Goal: Task Accomplishment & Management: Manage account settings

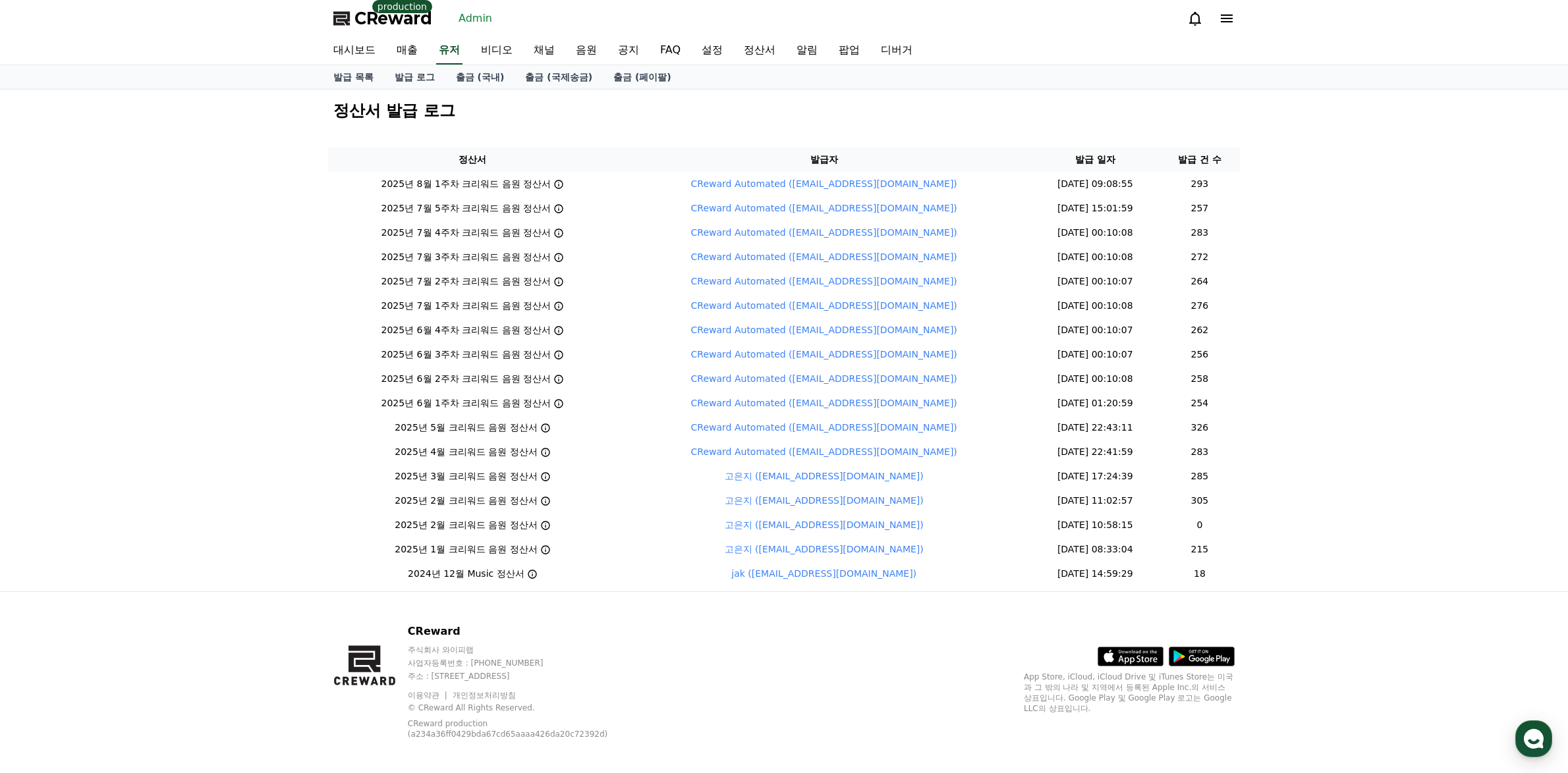
click at [443, 57] on link "유저" at bounding box center [449, 51] width 26 height 28
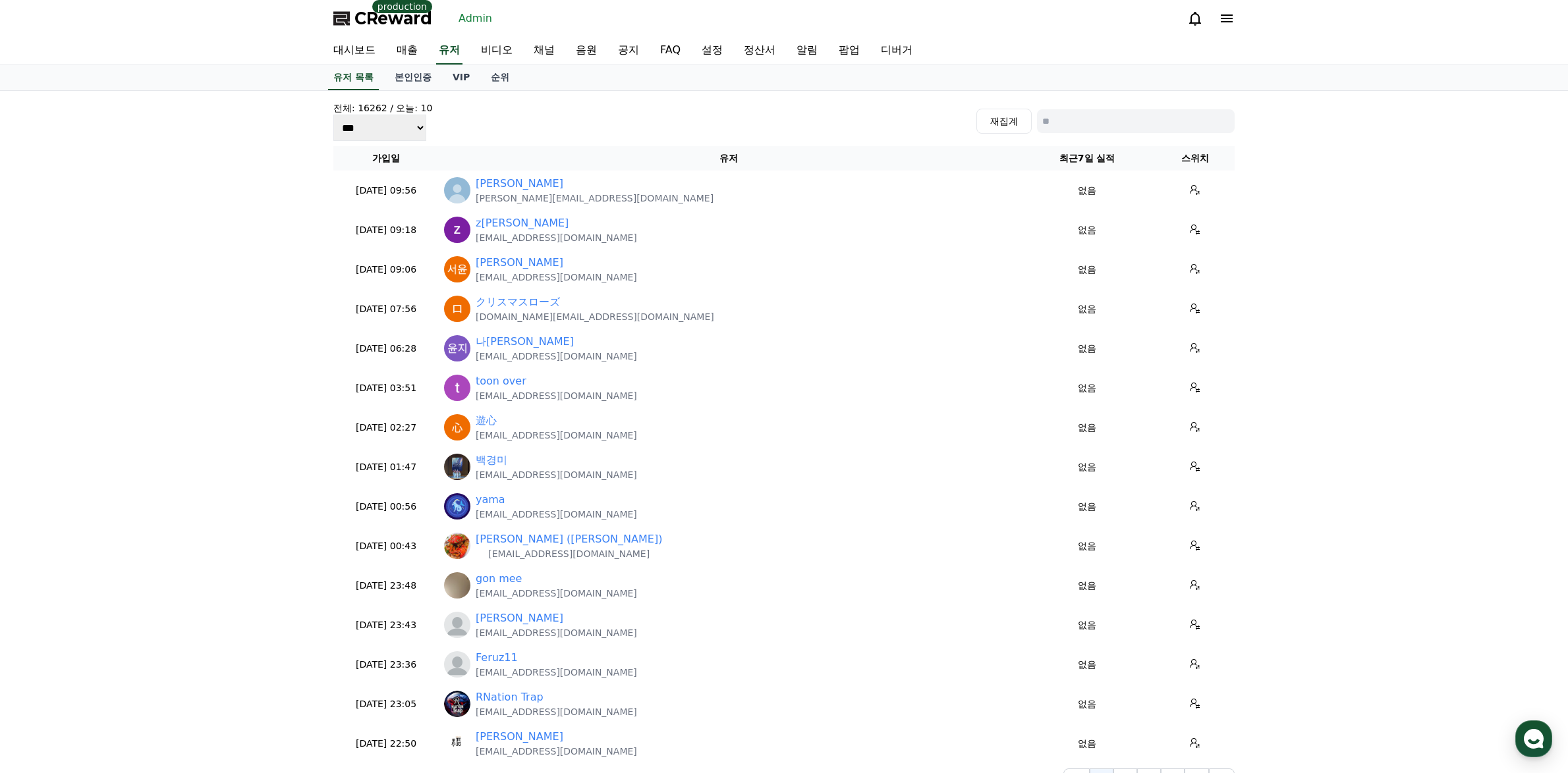
click at [1128, 135] on div "전체: 16262 / 오늘: 10 *** *** *** 재집계" at bounding box center [784, 120] width 902 height 40
paste input "**********"
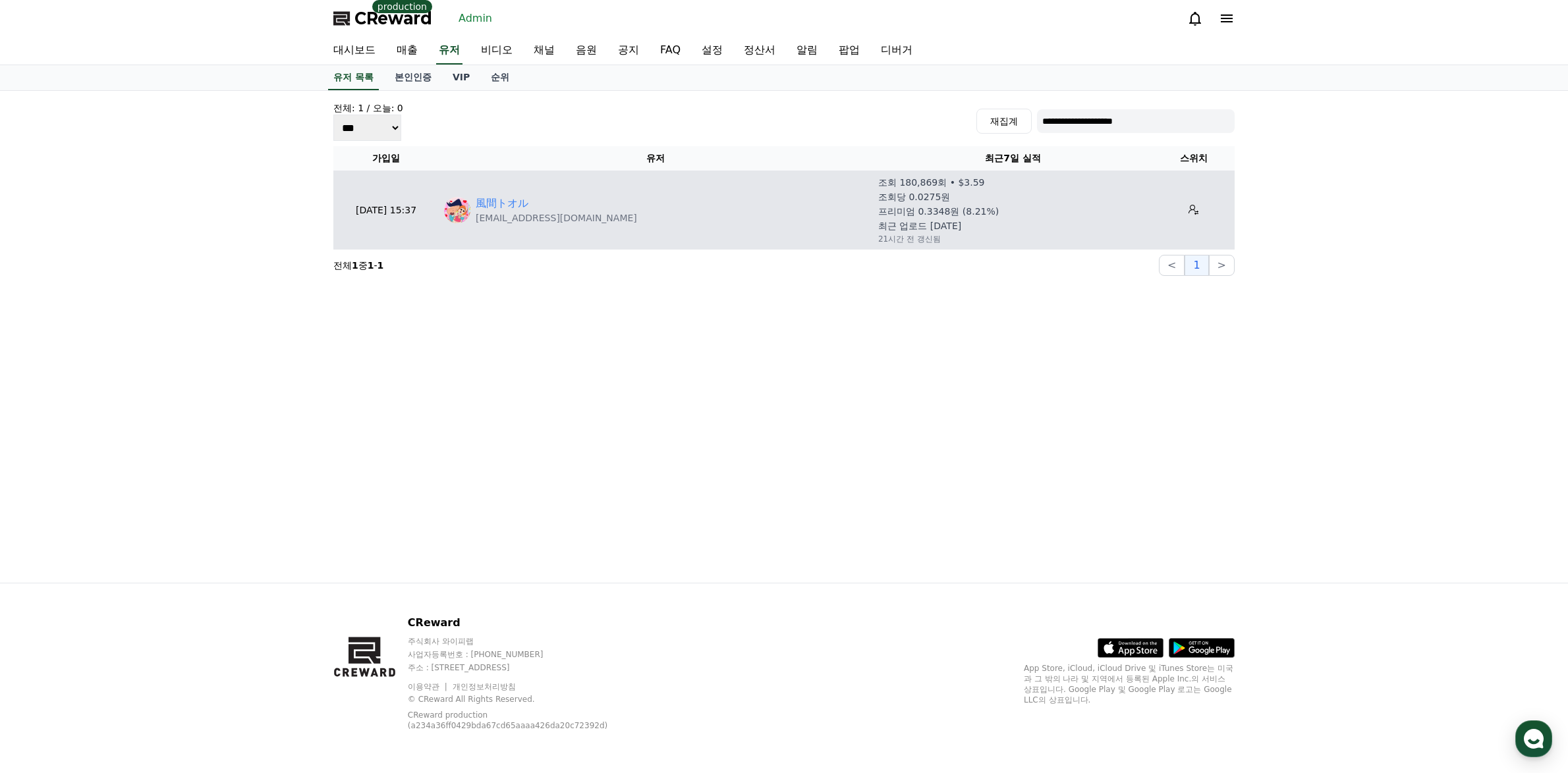
click at [532, 216] on p "mocashin777@gmail.com" at bounding box center [557, 218] width 162 height 13
click at [522, 213] on p "mocashin777@gmail.com" at bounding box center [557, 218] width 162 height 13
click at [522, 212] on p "mocashin777@gmail.com" at bounding box center [557, 218] width 162 height 13
click at [517, 206] on link "風間トオル" at bounding box center [502, 203] width 53 height 16
click at [495, 200] on link "風間トオル" at bounding box center [502, 203] width 53 height 16
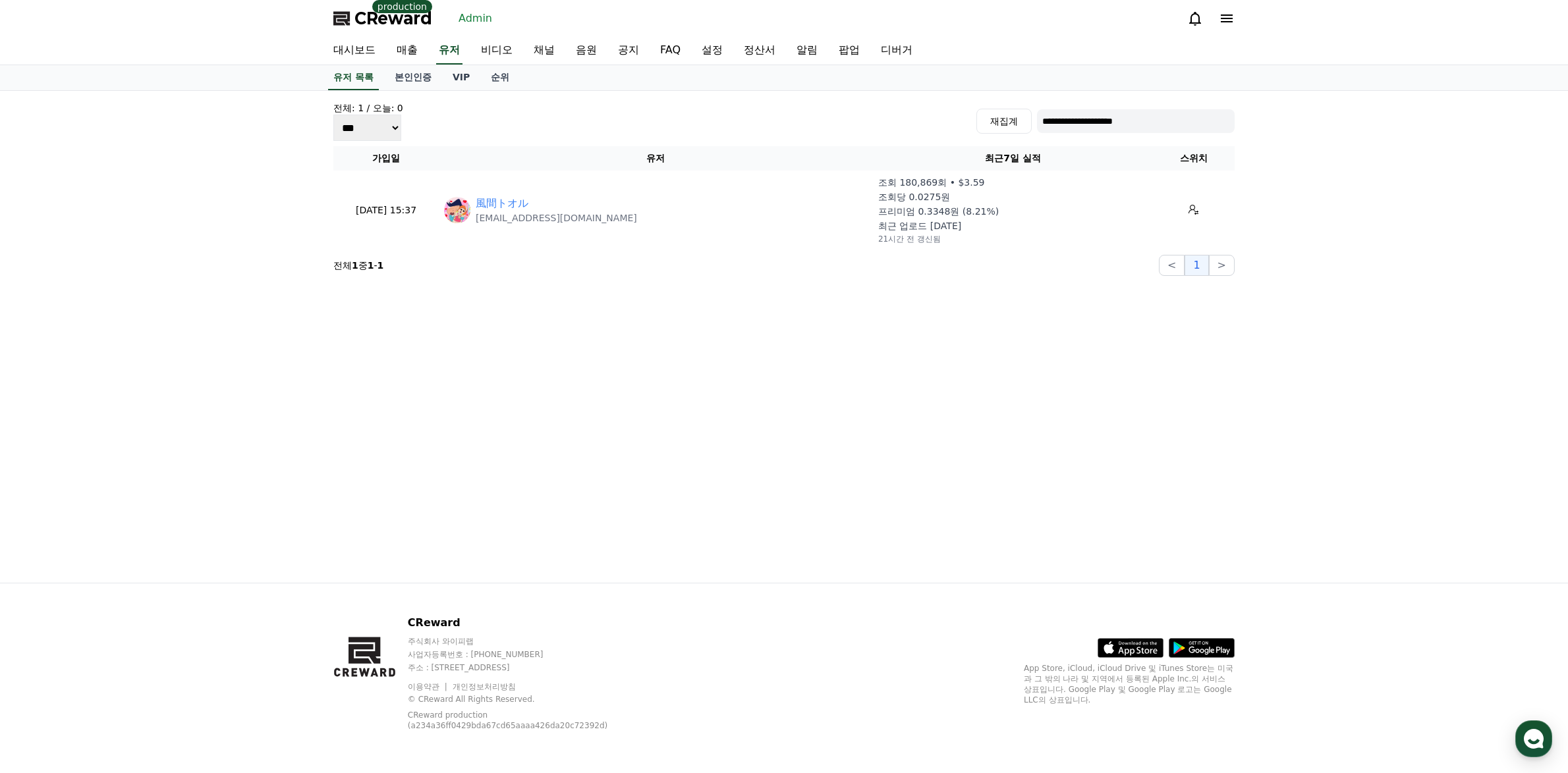
click at [1081, 131] on input "**********" at bounding box center [1136, 121] width 198 height 24
click at [1125, 120] on input "**********" at bounding box center [1136, 121] width 198 height 24
paste input "*"
type input "**********"
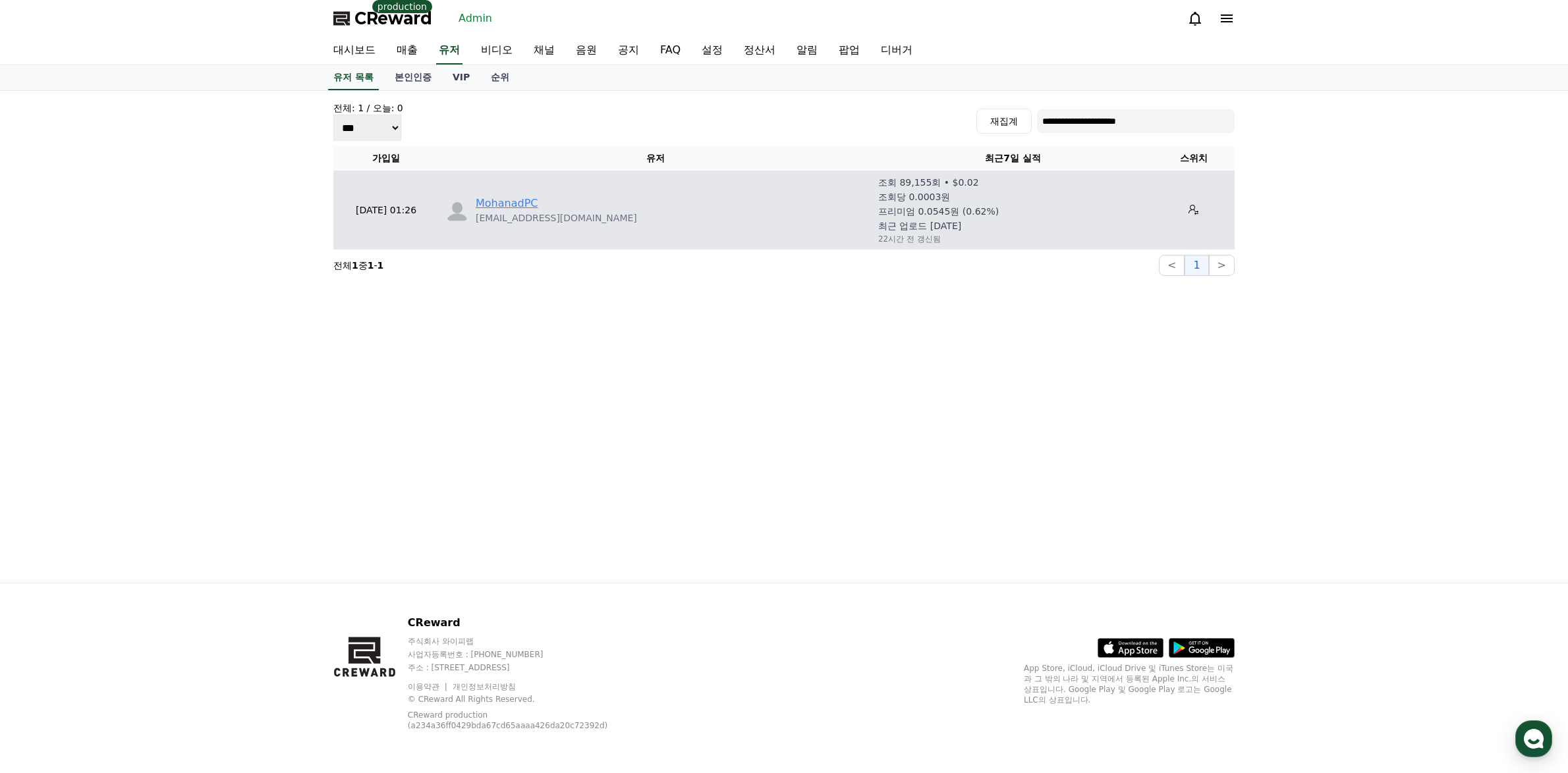
click at [519, 210] on link "MohanadPC" at bounding box center [506, 203] width 62 height 16
click at [1189, 210] on icon at bounding box center [1194, 210] width 10 height 10
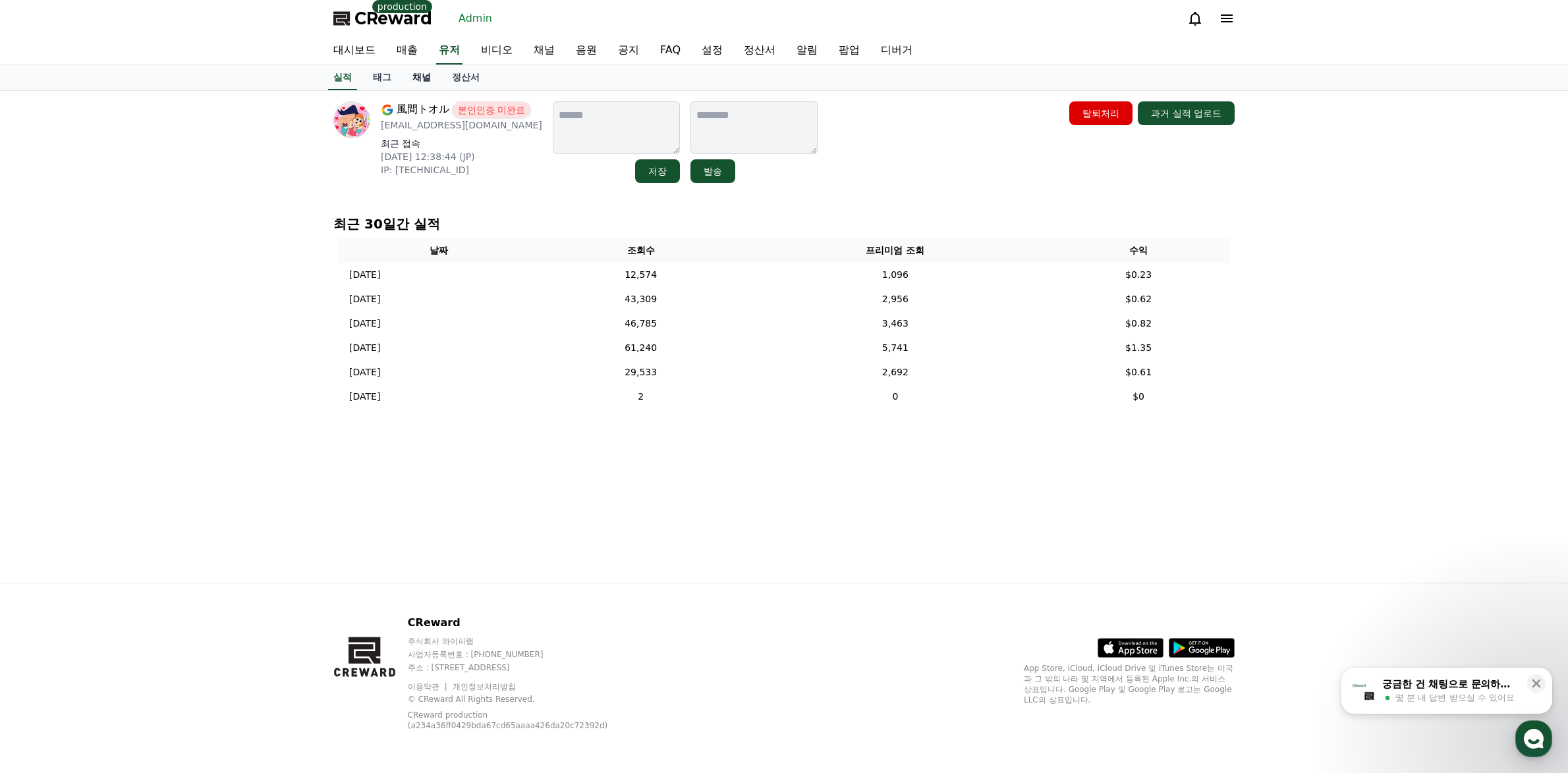
click at [419, 79] on link "채널" at bounding box center [421, 77] width 40 height 25
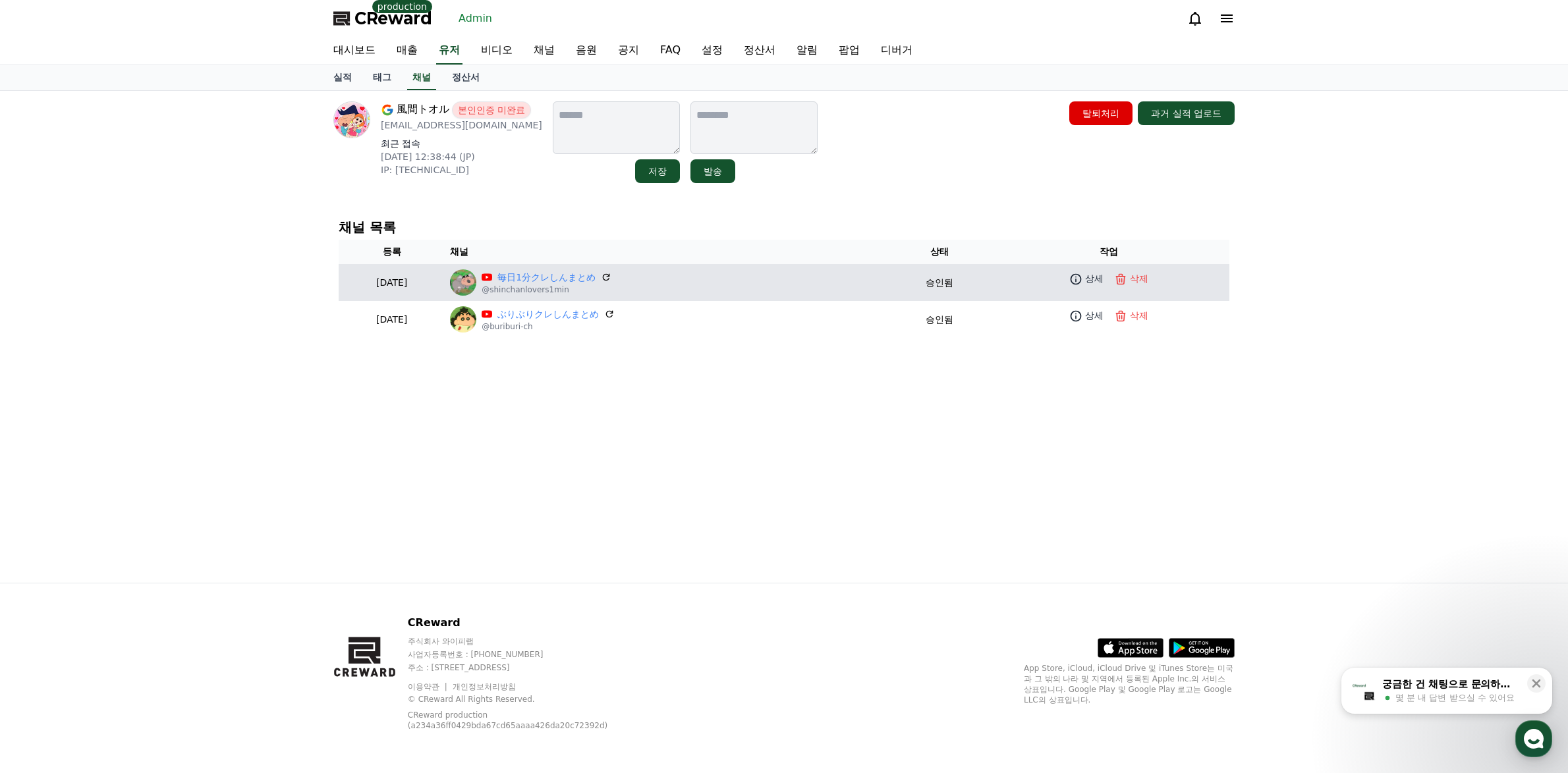
click at [591, 286] on p "@shinchanlovers1min" at bounding box center [547, 290] width 130 height 11
click at [595, 280] on link "毎日1分クレしんまとめ" at bounding box center [546, 277] width 99 height 13
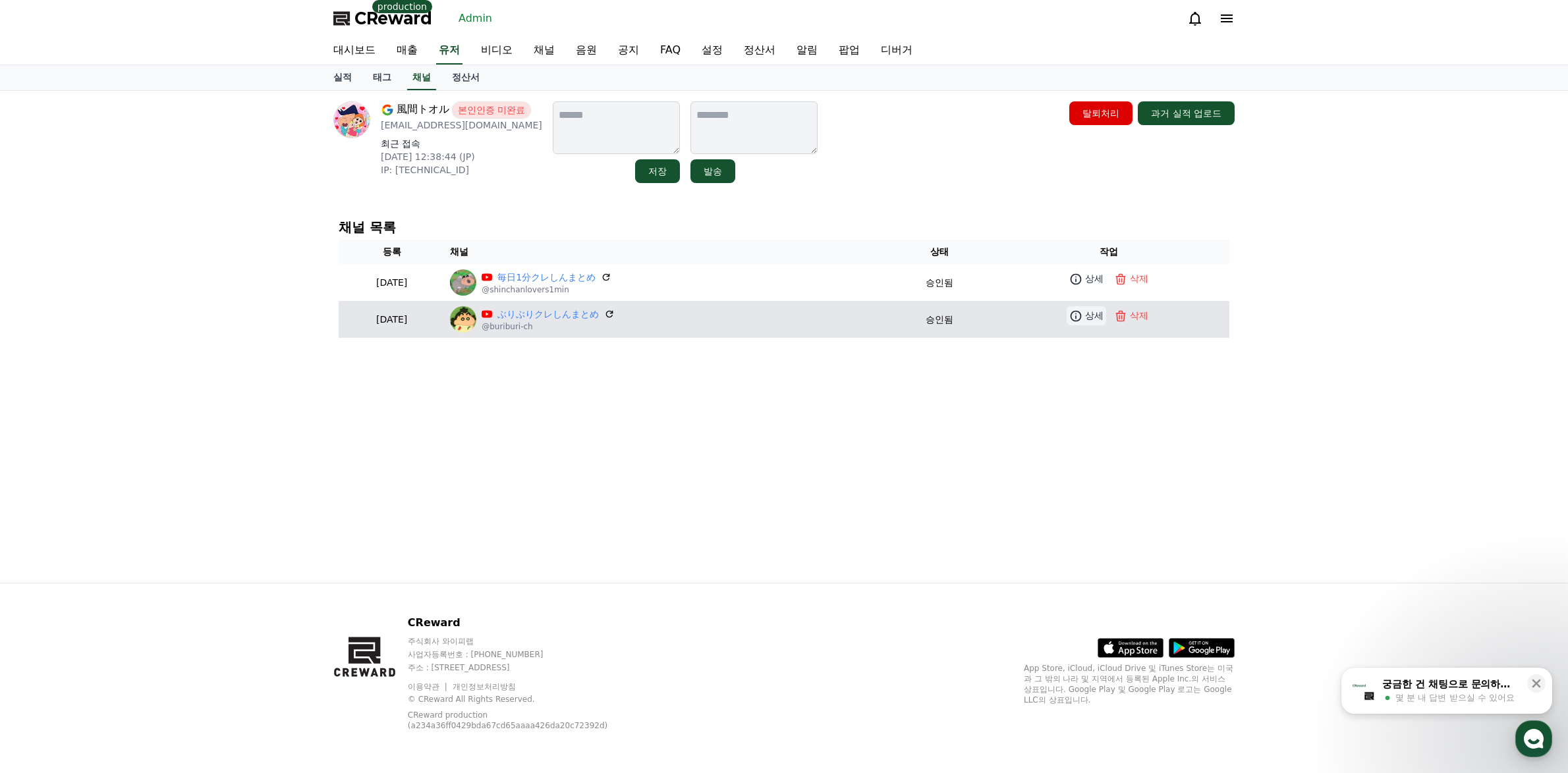
click at [1092, 318] on p "상세" at bounding box center [1094, 316] width 19 height 13
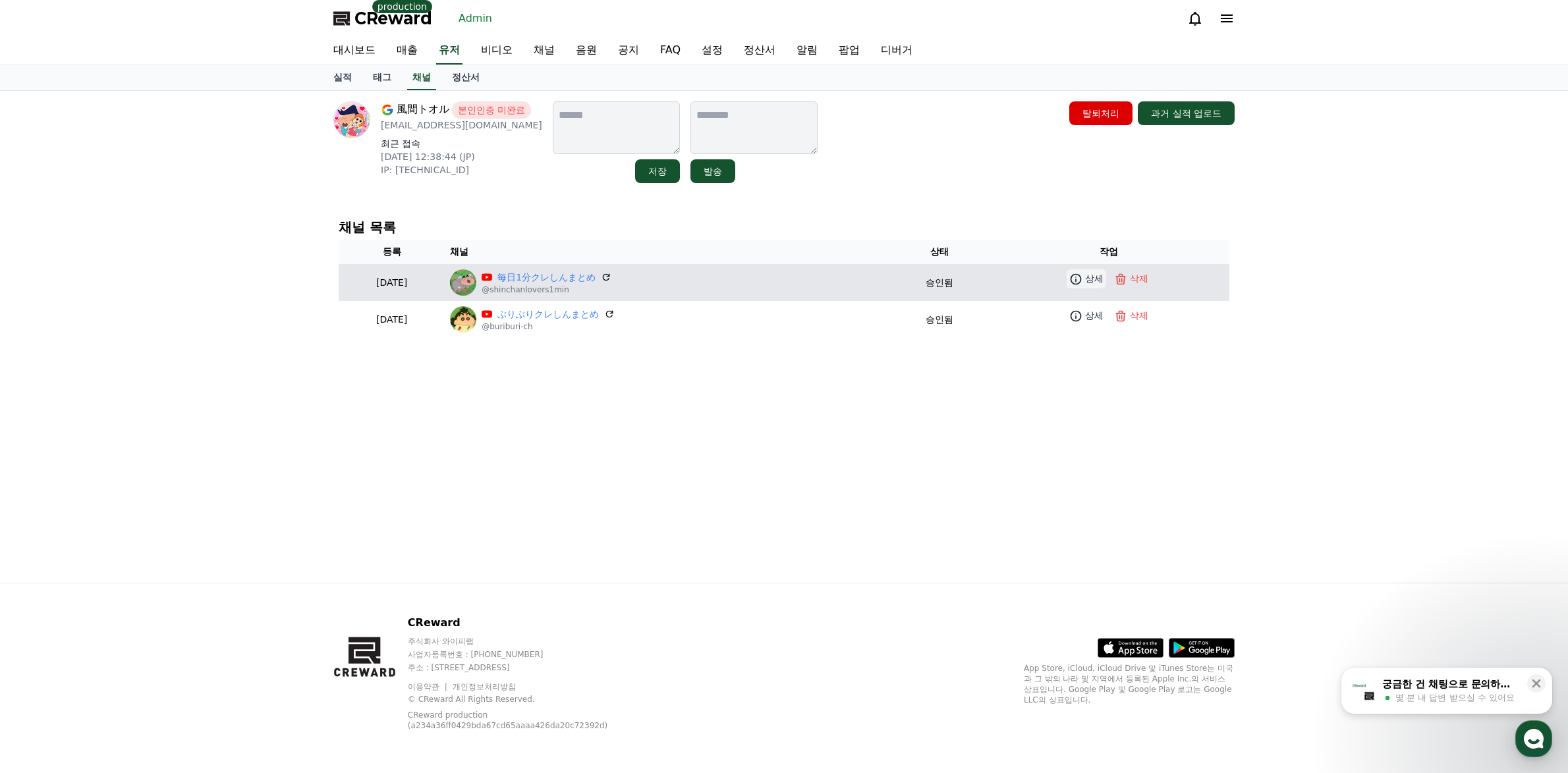
click at [1073, 275] on link "상세" at bounding box center [1086, 279] width 40 height 19
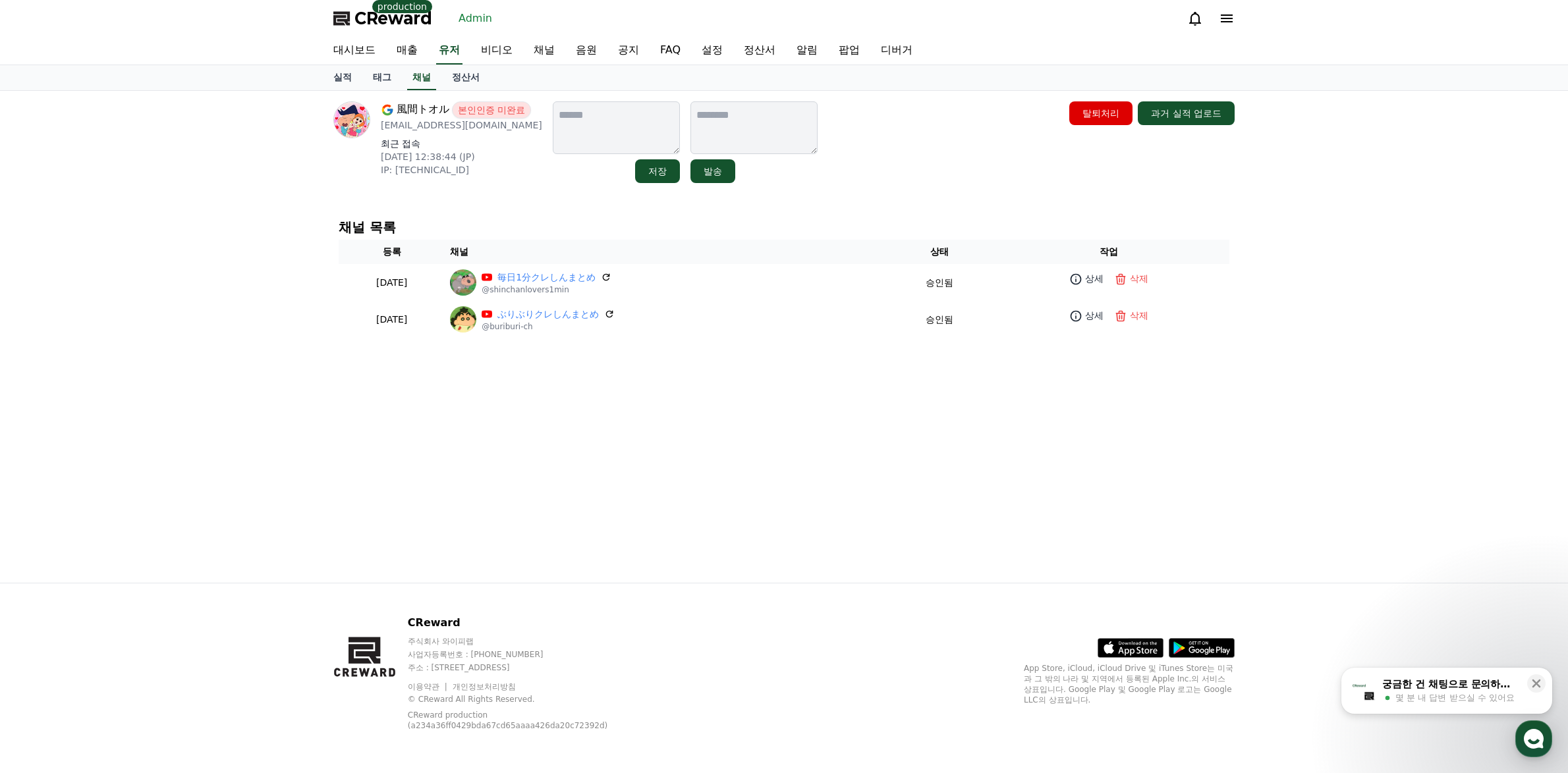
click at [373, 376] on div "風間トオル 본인인증 미완료 mocashin777@gmail.com 최근 접속 2025-08-12 12:38:44 (JP) IP: 240d:1a…" at bounding box center [784, 337] width 923 height 492
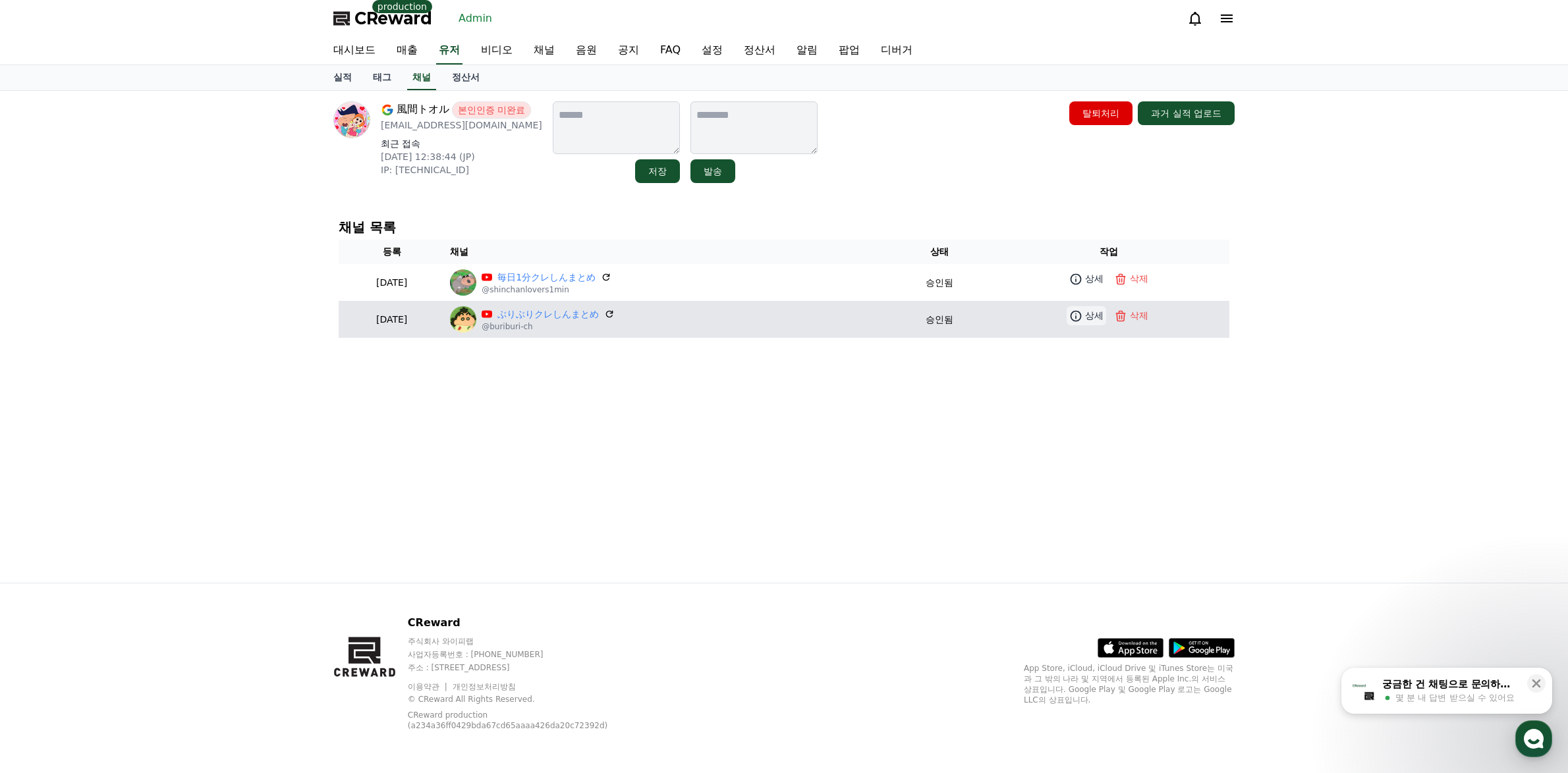
click at [1098, 315] on p "상세" at bounding box center [1094, 316] width 19 height 13
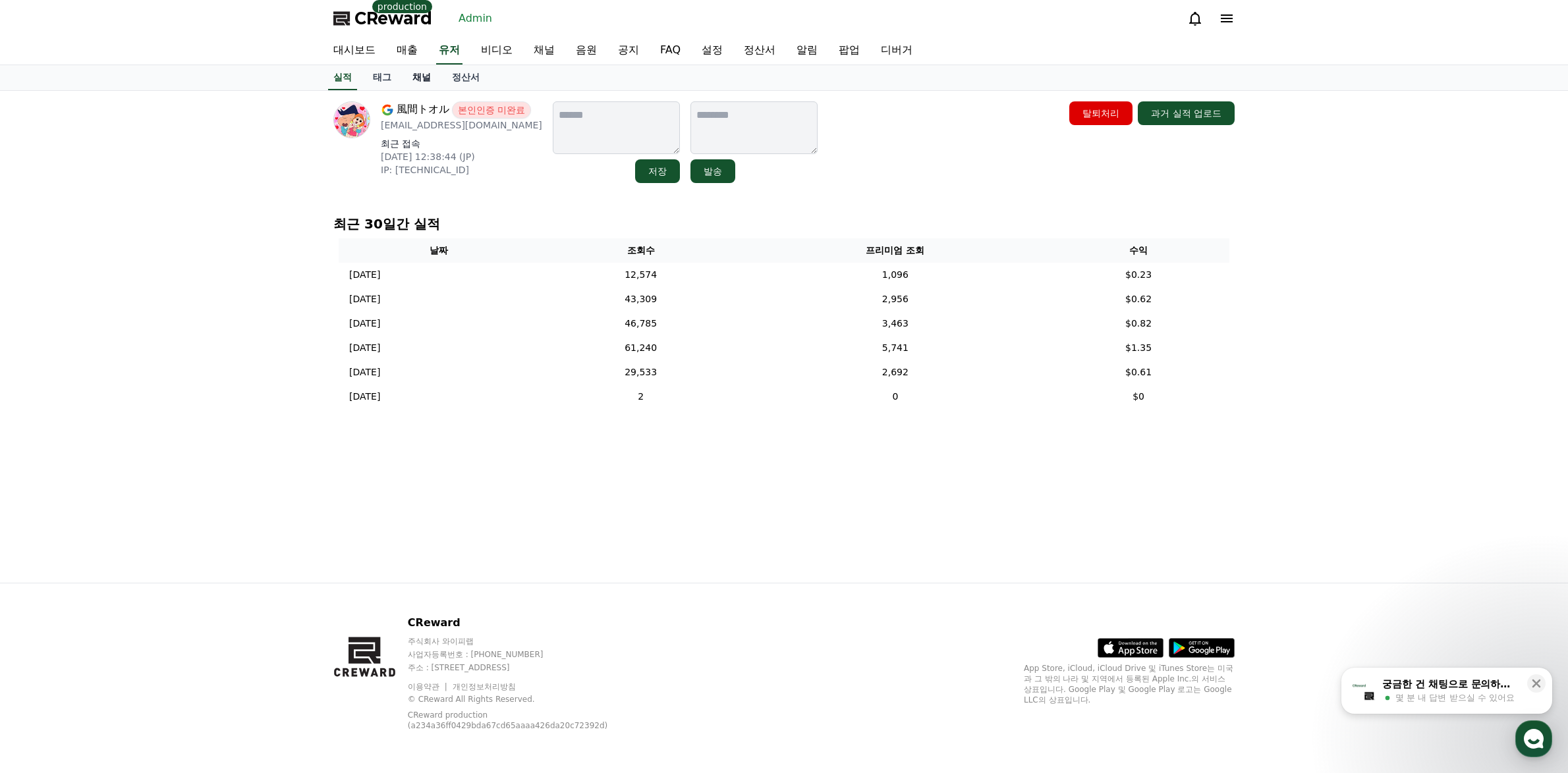
click at [427, 83] on link "채널" at bounding box center [421, 77] width 40 height 25
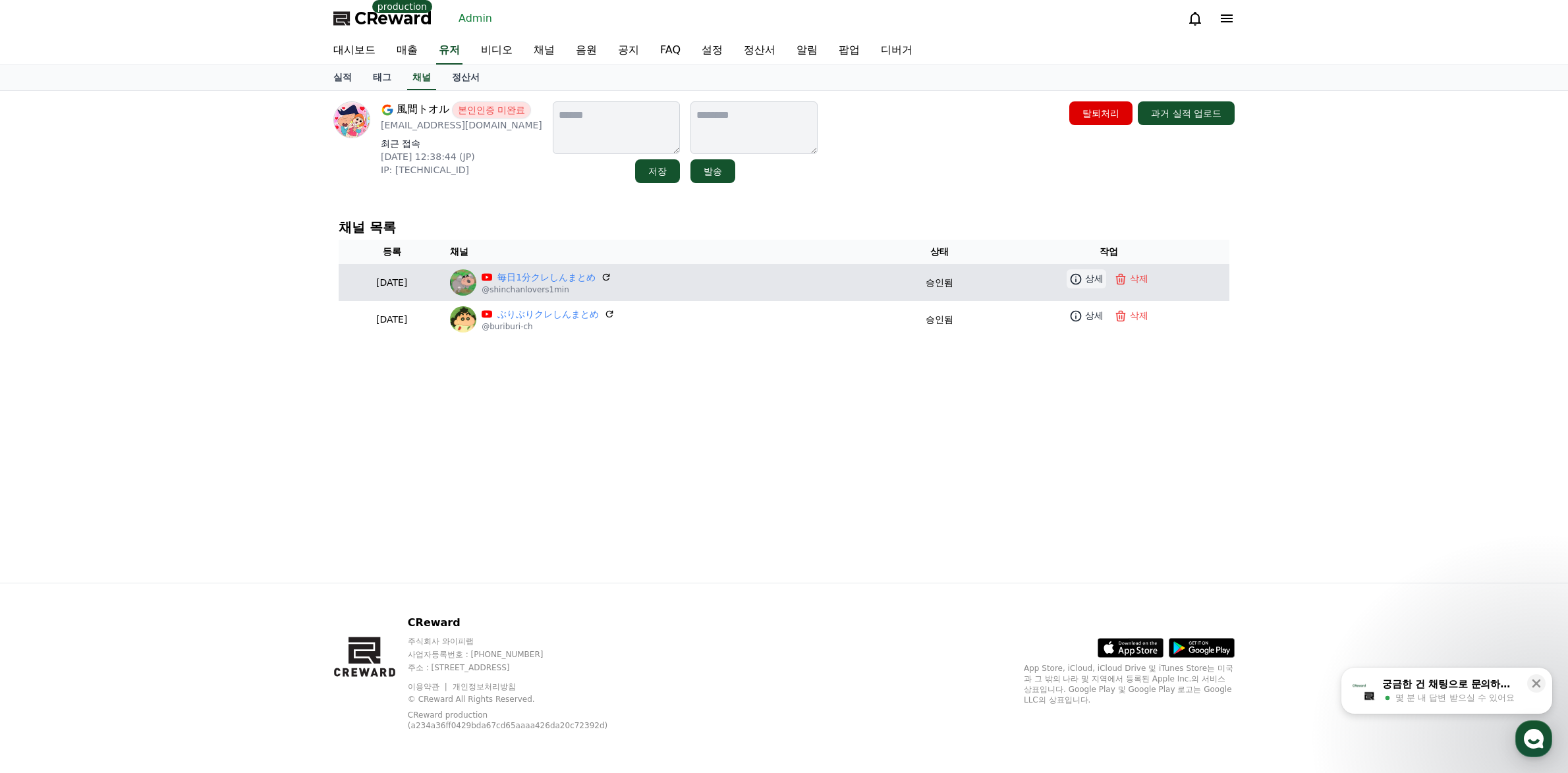
click at [1083, 280] on icon at bounding box center [1076, 280] width 13 height 13
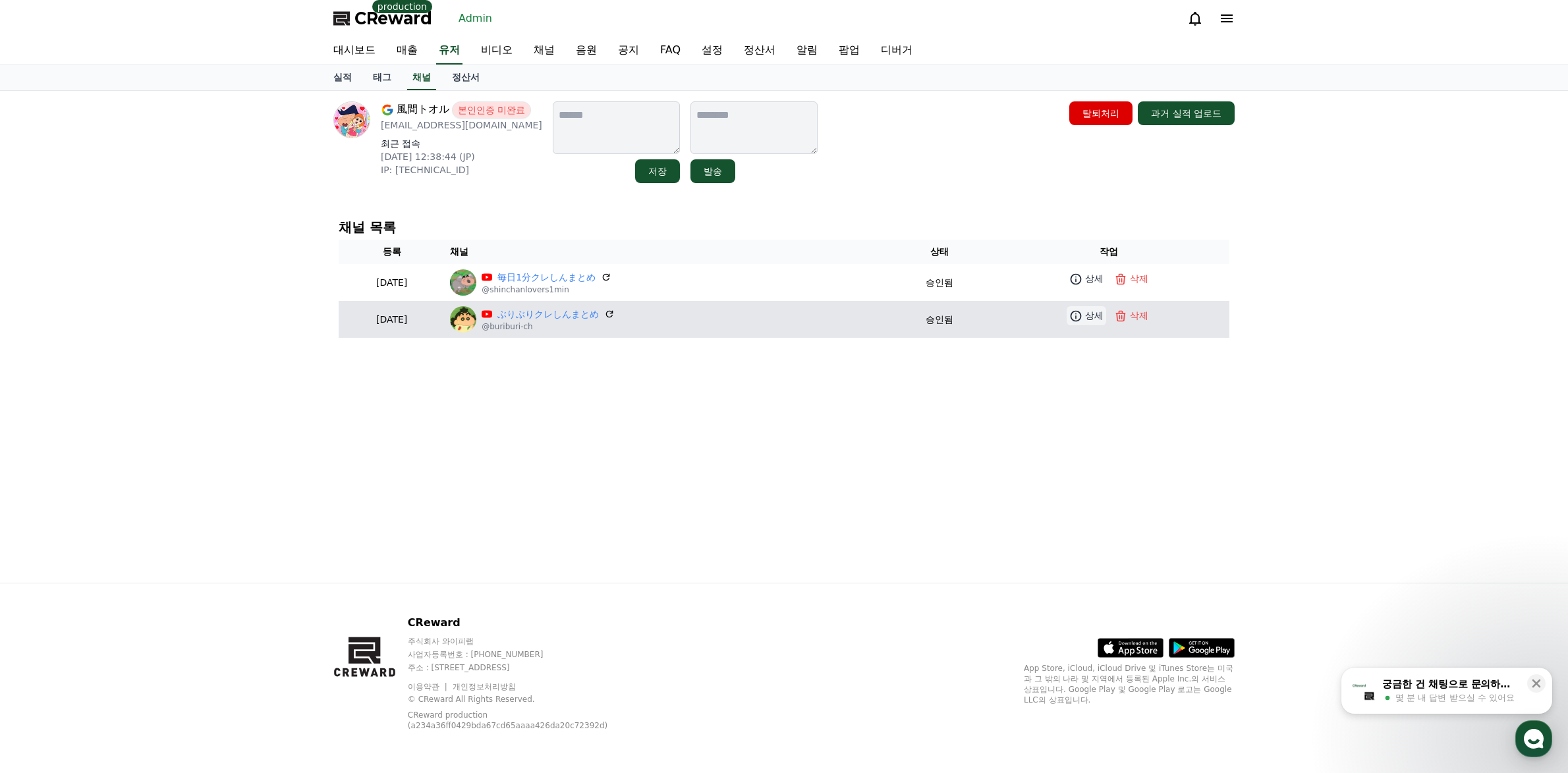
click at [1094, 321] on p "상세" at bounding box center [1094, 316] width 19 height 13
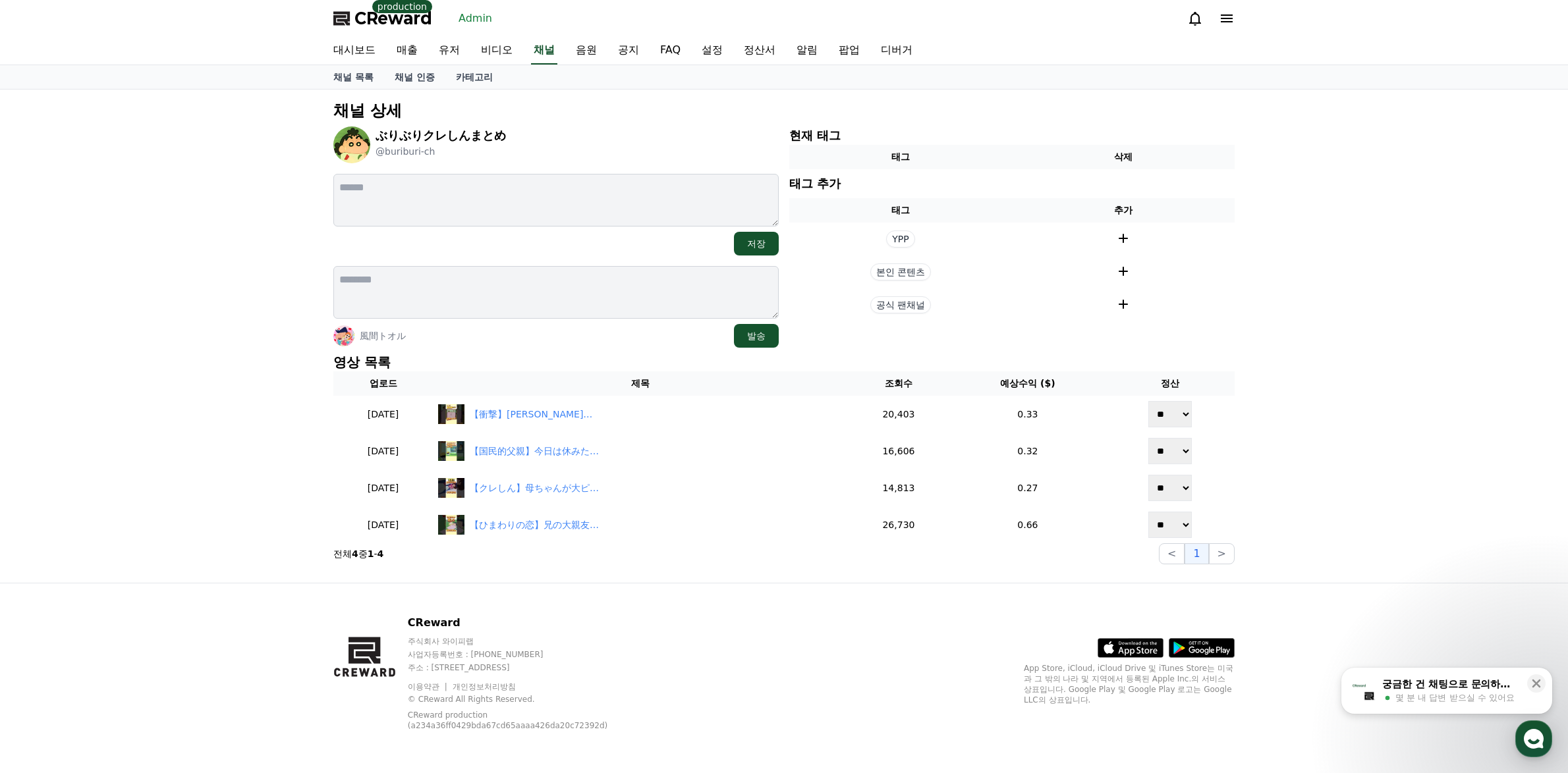
click at [1349, 368] on div "채널 상세 ぶりぶりクレしんまとめ @buriburi-ch 저장 [PERSON_NAME] 발송 현재 태그 태그 삭제 태그 추가 태그 추가 YPP …" at bounding box center [784, 336] width 1568 height 493
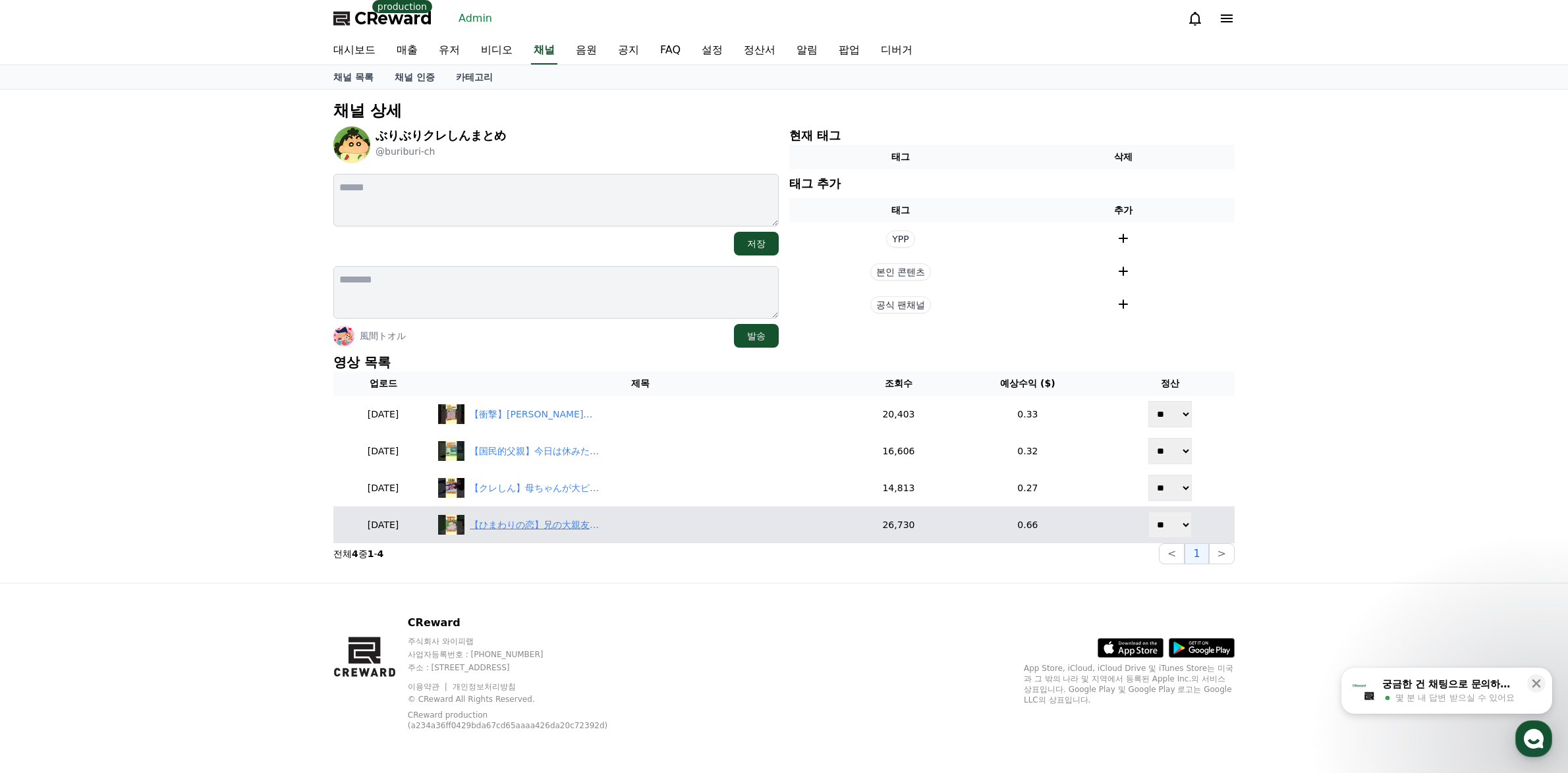
click at [536, 524] on div "【ひまわりの恋】兄の大親友を好きになる？！#クレヨンしんちゃん #クレしん #アニメ #ぶりクレ #shorts" at bounding box center [535, 525] width 131 height 13
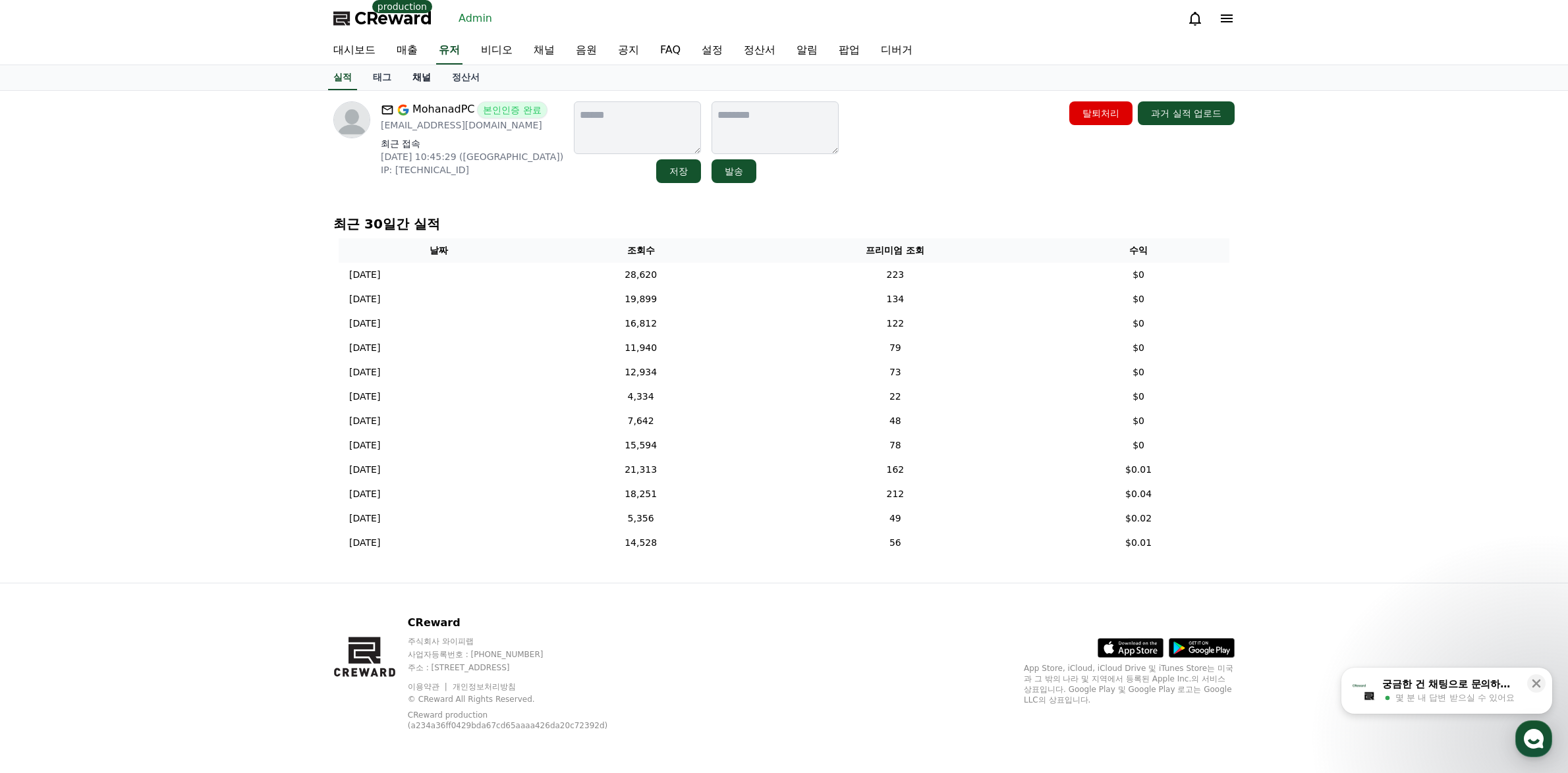
click at [415, 86] on link "채널" at bounding box center [421, 77] width 40 height 25
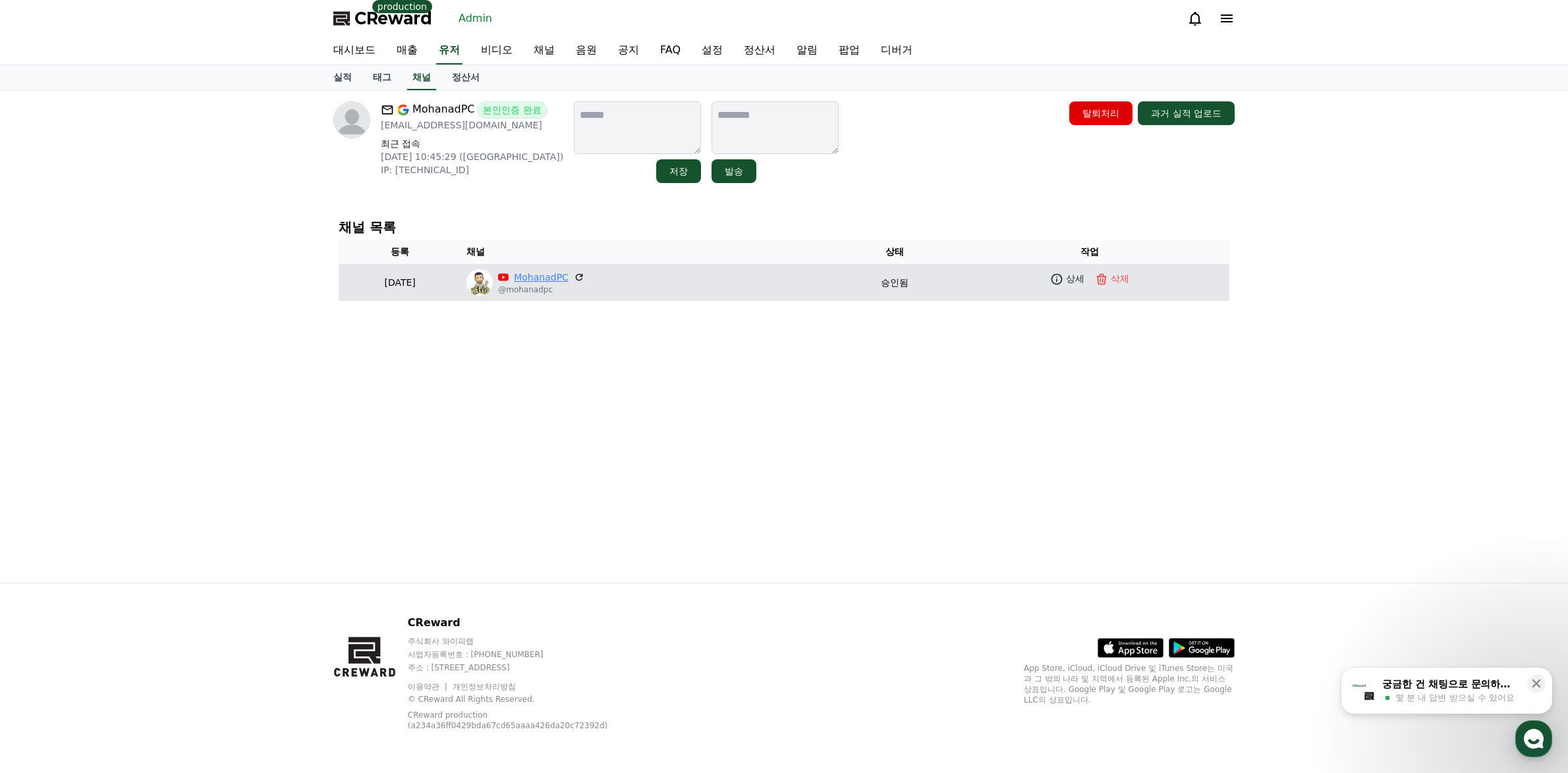
click at [569, 270] on link "MohanadPC" at bounding box center [541, 277] width 55 height 13
click at [1067, 286] on link "상세" at bounding box center [1067, 279] width 40 height 19
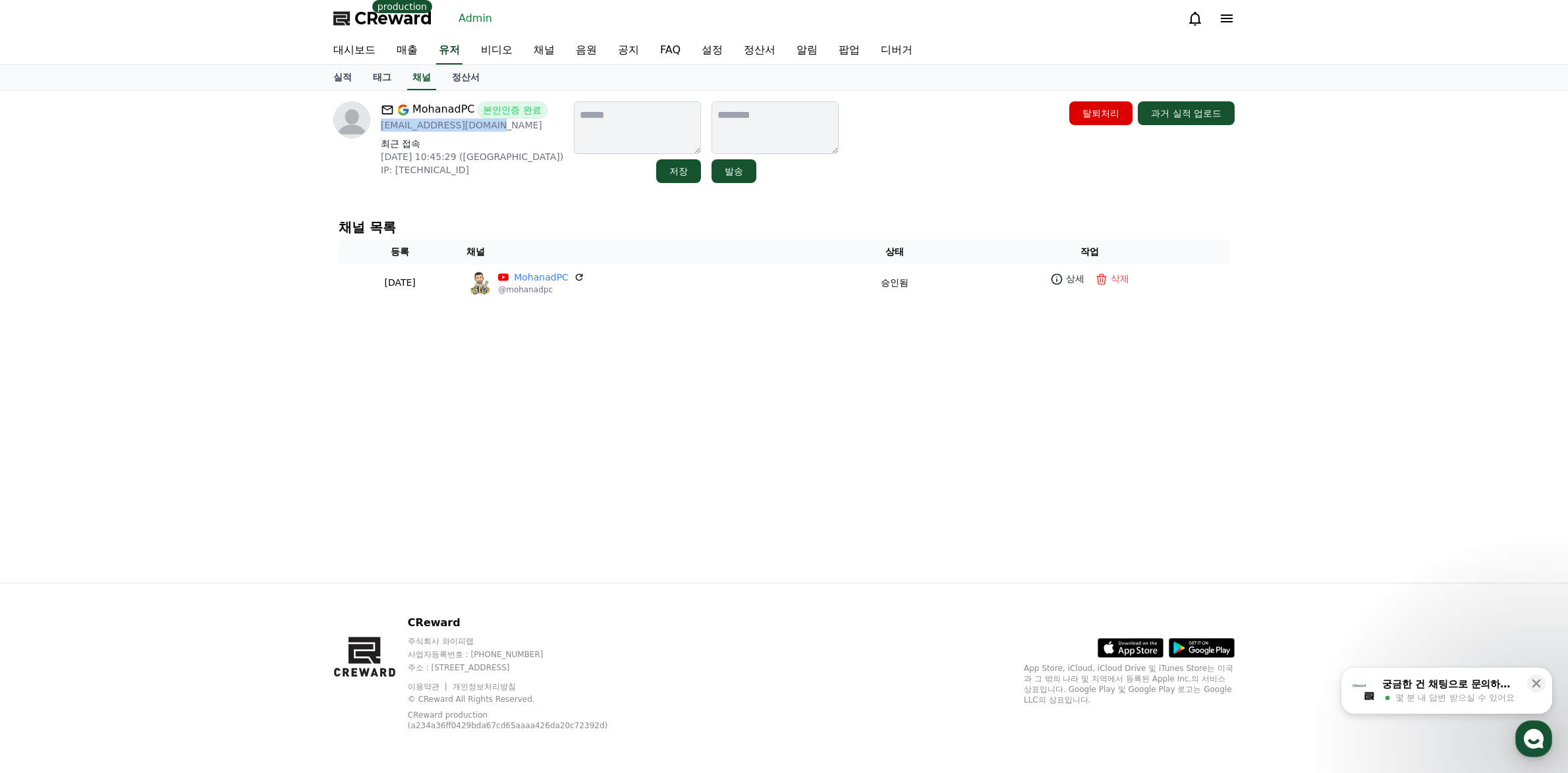
drag, startPoint x: 506, startPoint y: 130, endPoint x: 379, endPoint y: 131, distance: 127.0
click at [379, 131] on div "MohanadPC 본인인증 완료 [EMAIL_ADDRESS][DOMAIN_NAME] 최근 접속 [DATE] 10:45:29 ([GEOGRAPH…" at bounding box center [448, 141] width 230 height 82
copy p "[EMAIL_ADDRESS][DOMAIN_NAME]"
click at [346, 78] on link "실적" at bounding box center [342, 77] width 40 height 25
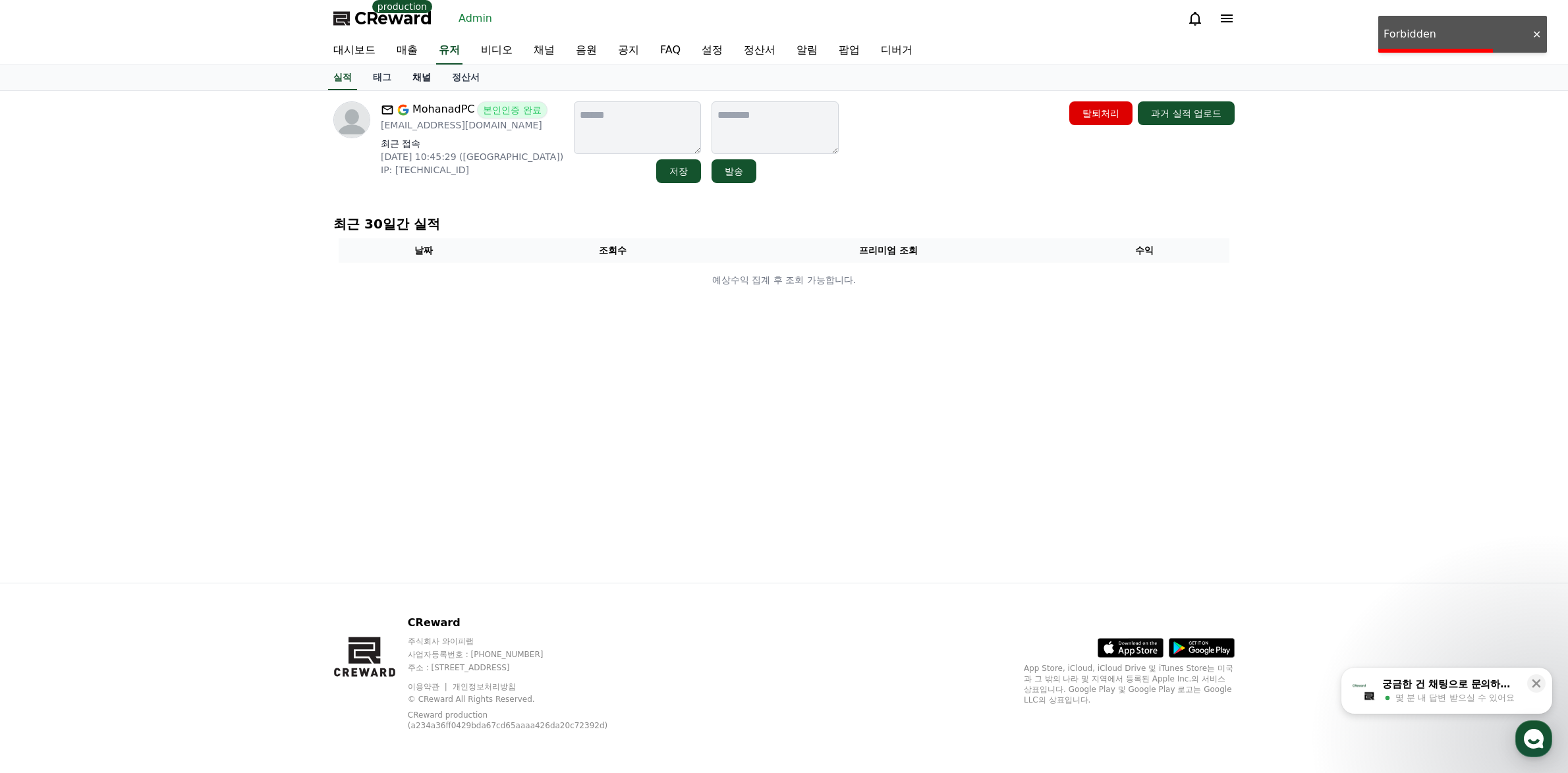
click at [426, 78] on link "채널" at bounding box center [421, 77] width 40 height 25
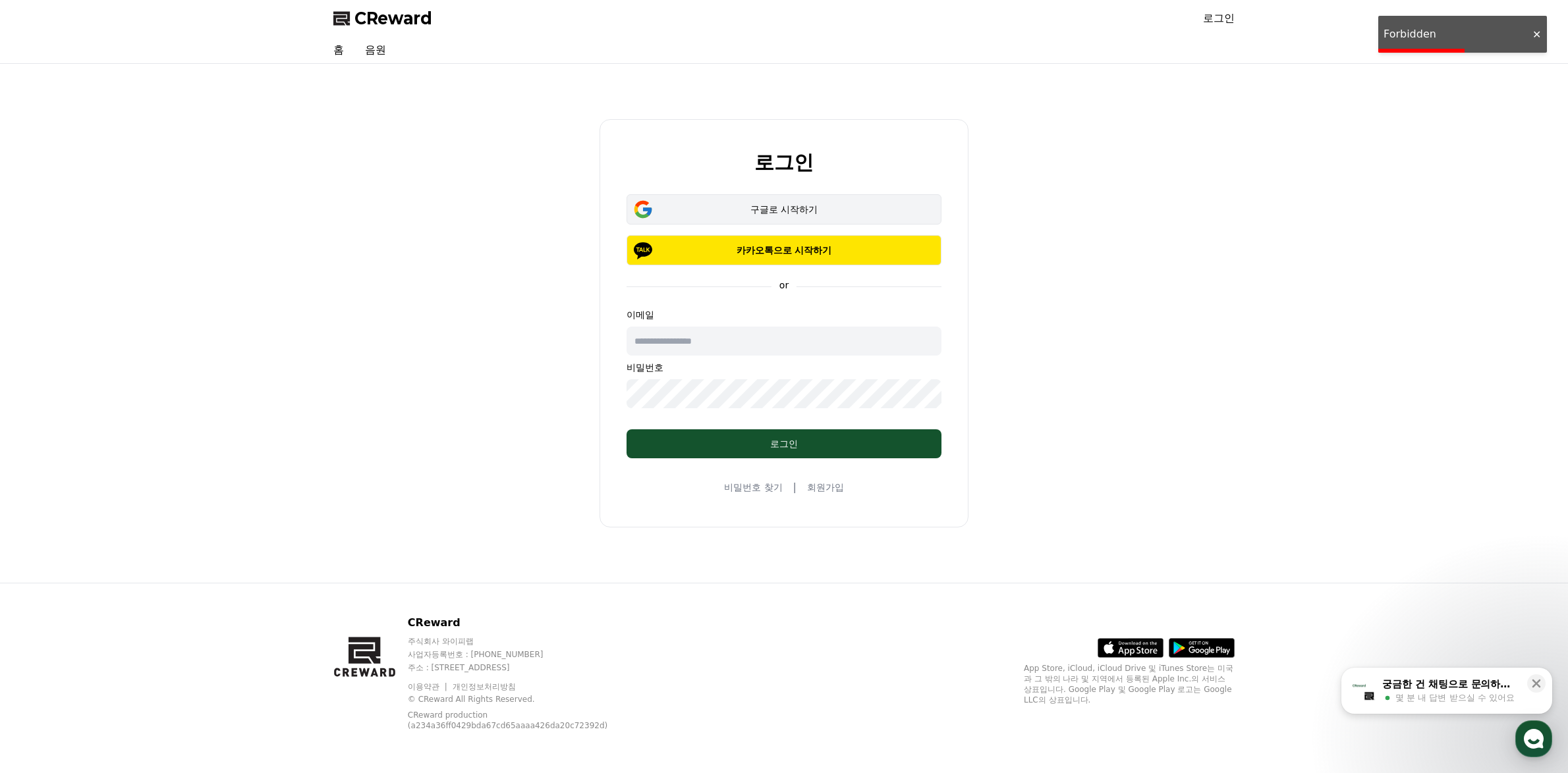
click at [751, 202] on button "구글로 시작하기" at bounding box center [784, 210] width 315 height 30
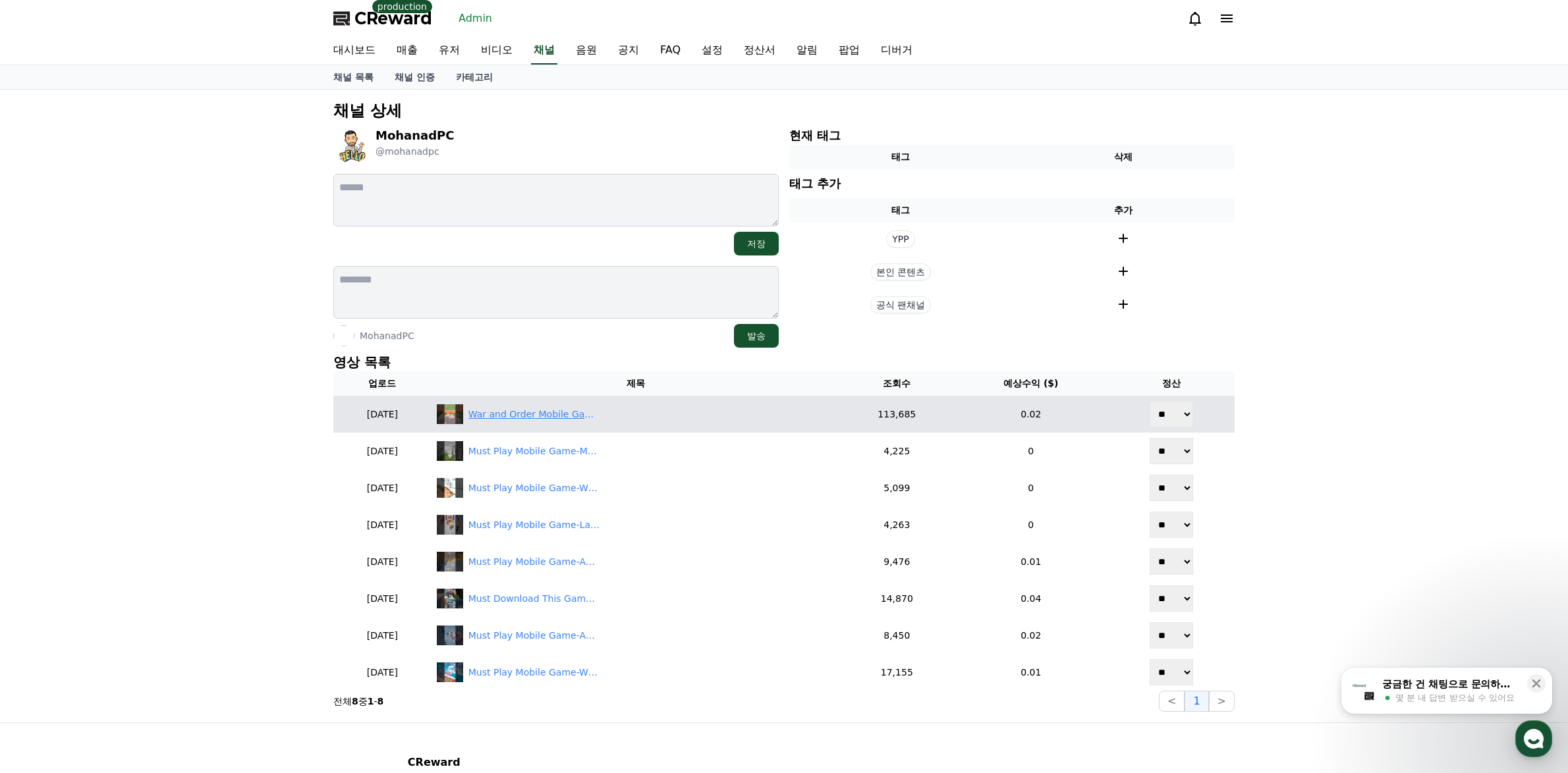
click at [463, 417] on img at bounding box center [449, 413] width 26 height 19
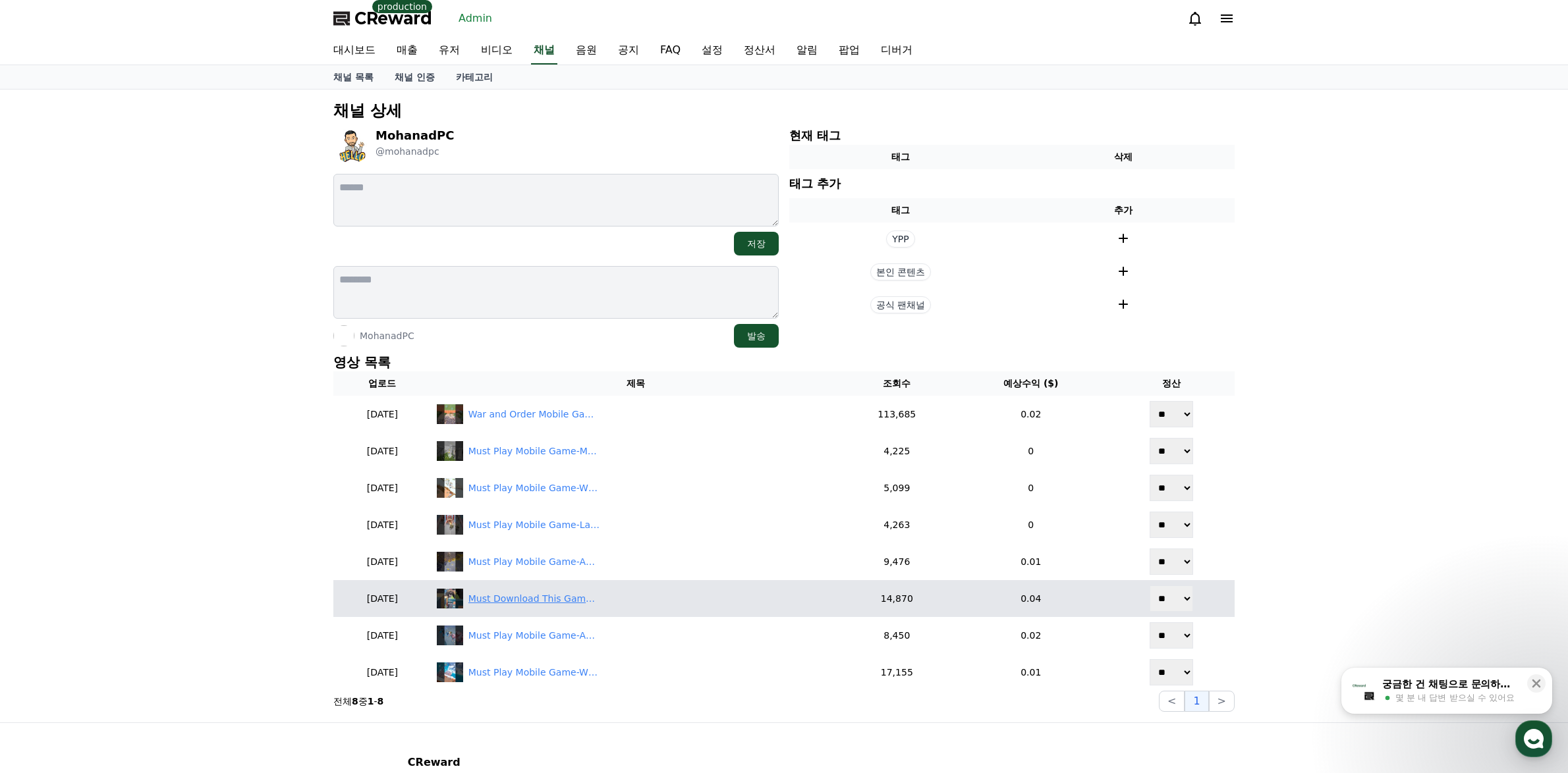
click at [571, 597] on div "Must Download This Game-Age Of Apes!🙉 #shorts #gamereviews" at bounding box center [534, 599] width 131 height 13
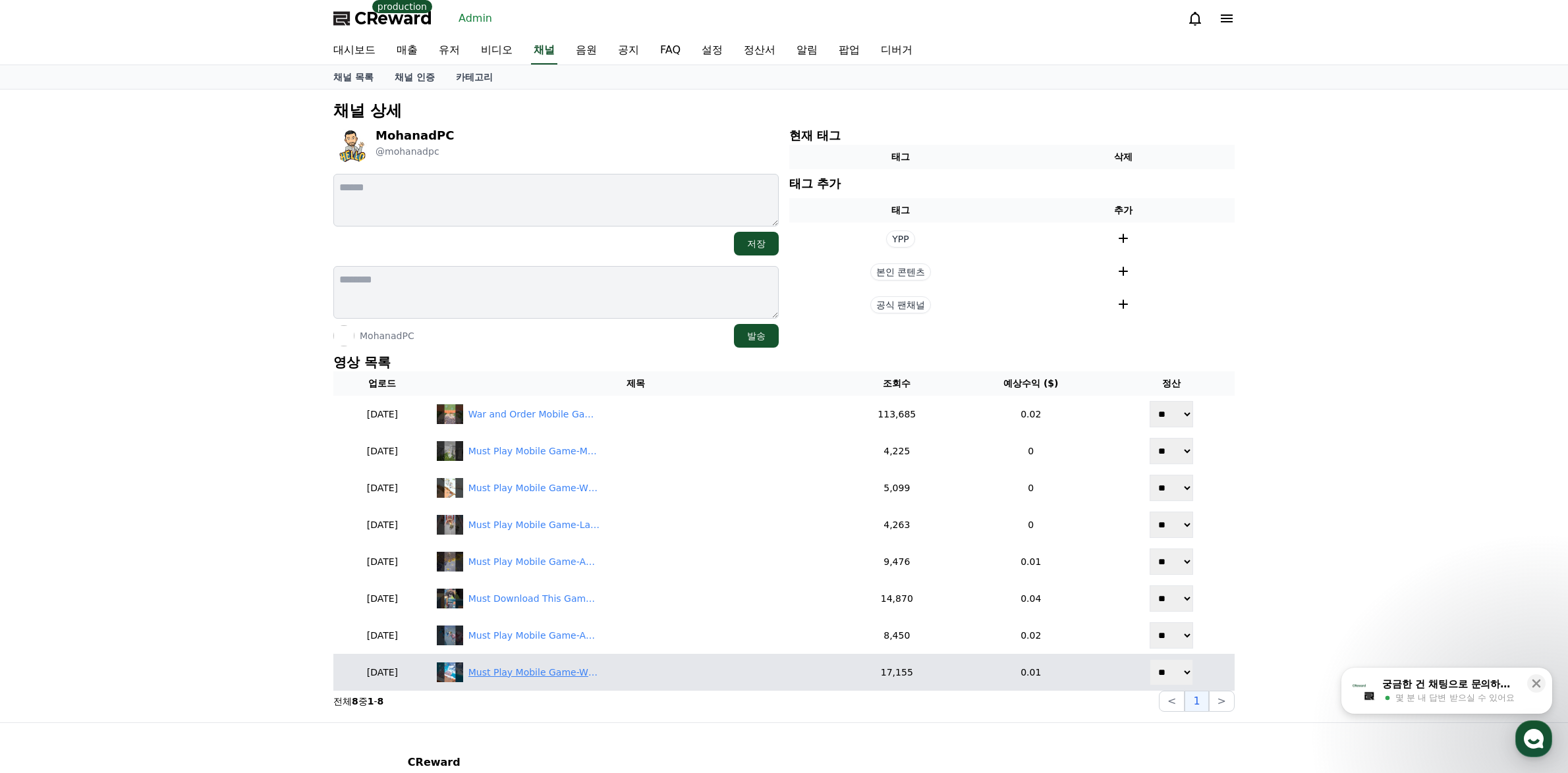
click at [513, 669] on div "Must Play Mobile Game-Whiteout Survival!🤩 #shorts #gamereviews" at bounding box center [534, 672] width 131 height 13
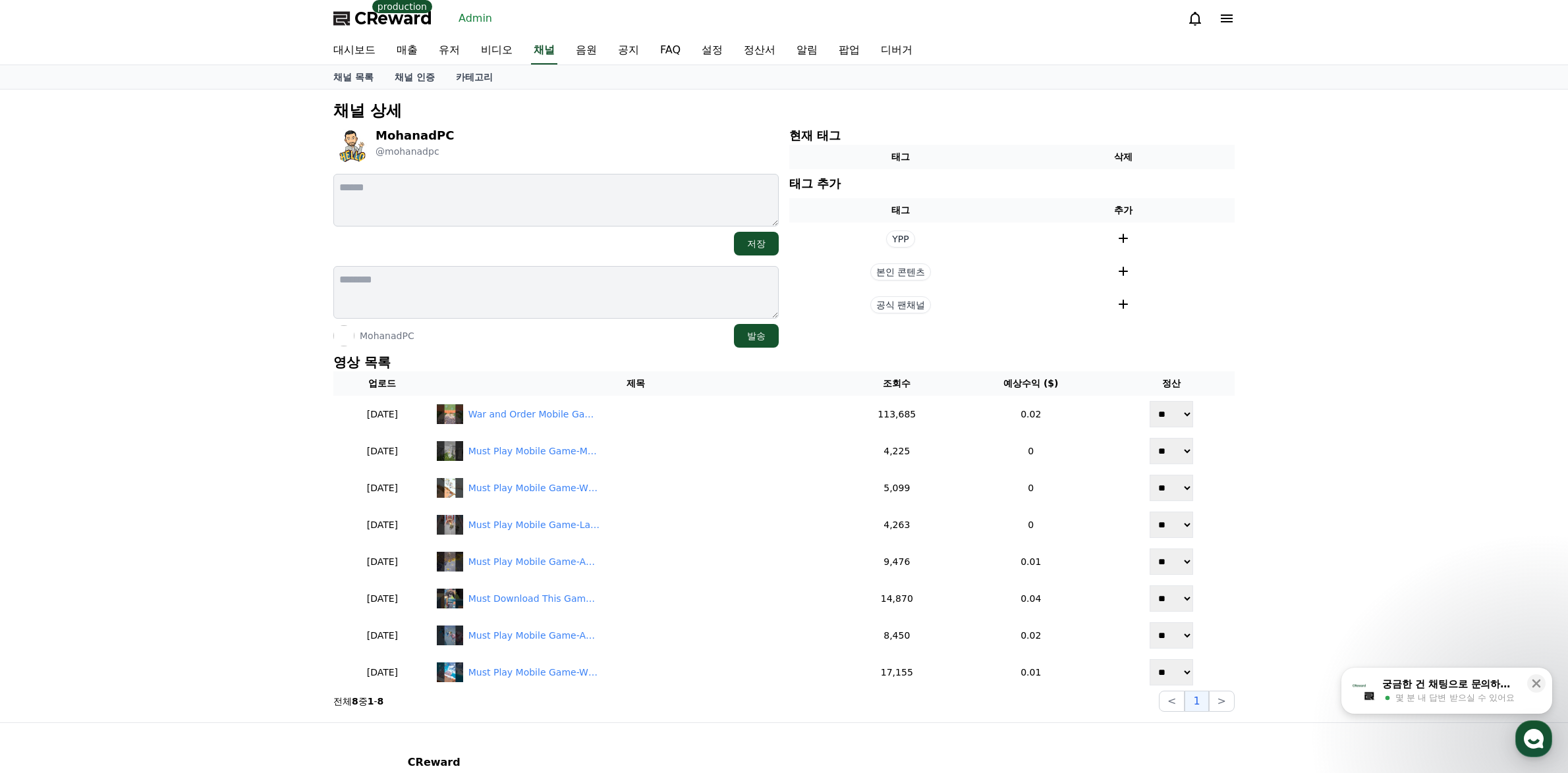
click at [722, 86] on div "채널 목록 채널 인증 카테고리" at bounding box center [784, 77] width 923 height 24
